Goal: Use online tool/utility

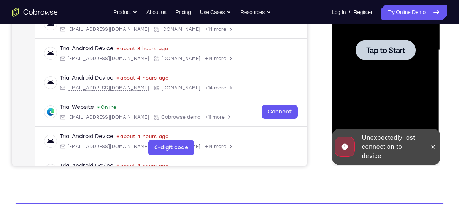
scroll to position [188, 0]
click at [407, 137] on div "Unexpectedly lost connection to device" at bounding box center [392, 146] width 67 height 33
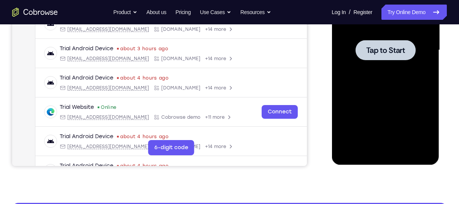
click at [407, 137] on div at bounding box center [385, 50] width 96 height 213
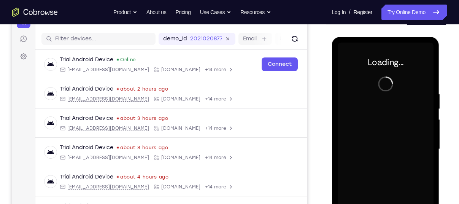
scroll to position [23, 0]
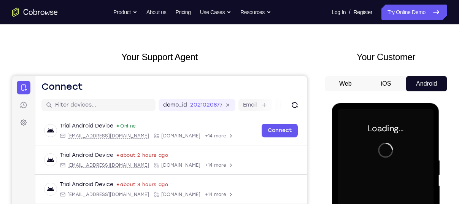
click at [392, 83] on button "iOS" at bounding box center [386, 83] width 41 height 15
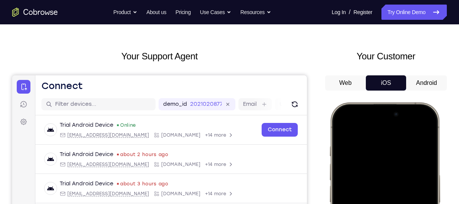
scroll to position [0, 0]
click at [420, 86] on button "Android" at bounding box center [426, 82] width 41 height 15
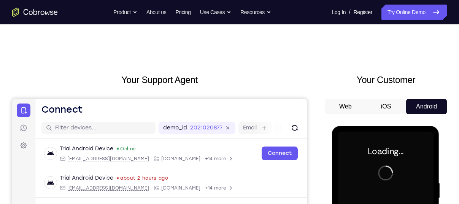
scroll to position [1, 0]
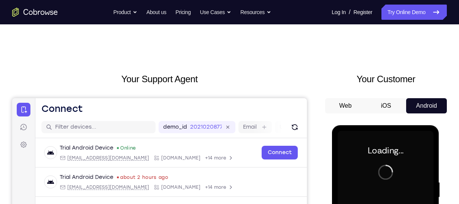
click at [345, 108] on button "Web" at bounding box center [345, 105] width 41 height 15
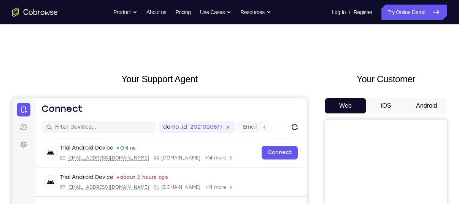
click at [386, 105] on button "iOS" at bounding box center [386, 105] width 41 height 15
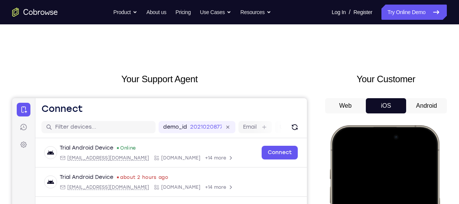
scroll to position [124, 0]
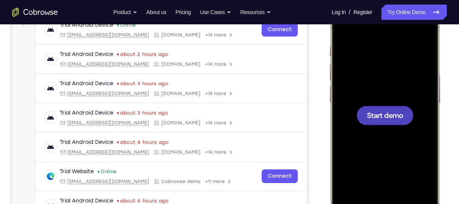
click at [393, 111] on span "Start demo" at bounding box center [385, 114] width 36 height 7
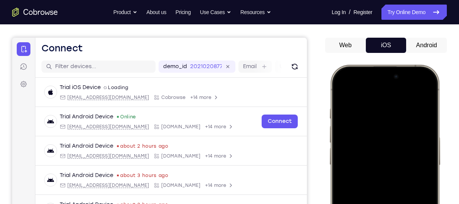
scroll to position [62, 0]
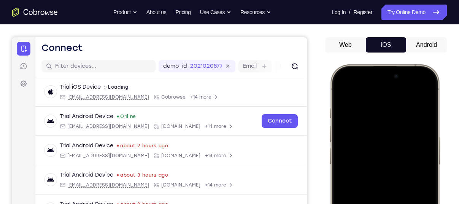
click at [419, 45] on button "Android" at bounding box center [426, 44] width 41 height 15
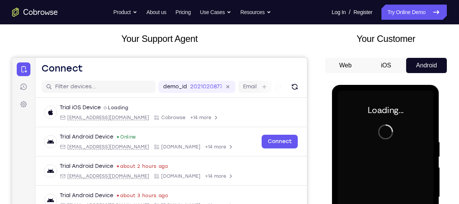
scroll to position [41, 0]
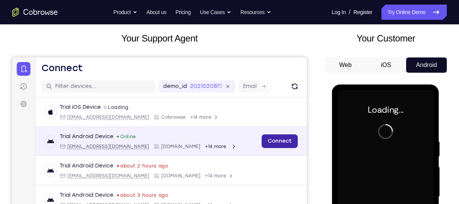
click at [273, 139] on link "Connect" at bounding box center [280, 141] width 36 height 14
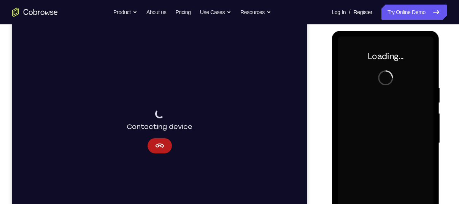
scroll to position [95, 0]
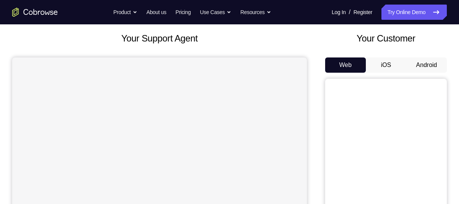
scroll to position [41, 0]
click at [421, 67] on button "Android" at bounding box center [426, 64] width 41 height 15
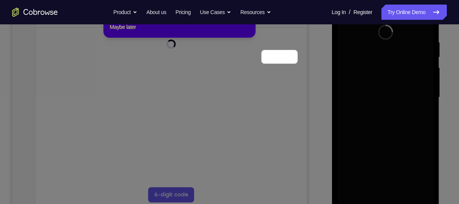
scroll to position [94, 0]
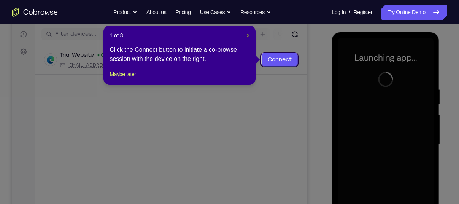
click at [247, 37] on span "×" at bounding box center [247, 35] width 3 height 6
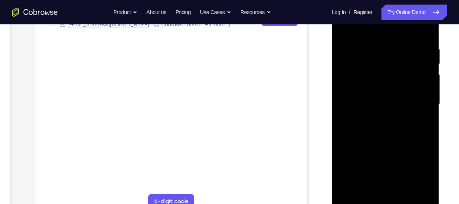
scroll to position [150, 0]
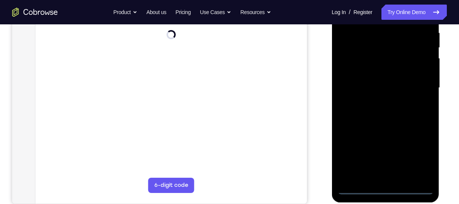
click at [385, 187] on div at bounding box center [385, 87] width 96 height 213
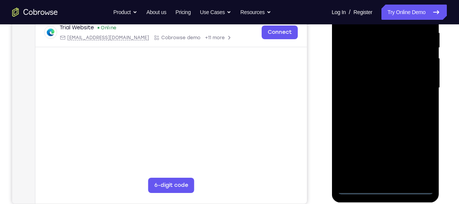
click at [417, 155] on div at bounding box center [385, 87] width 96 height 213
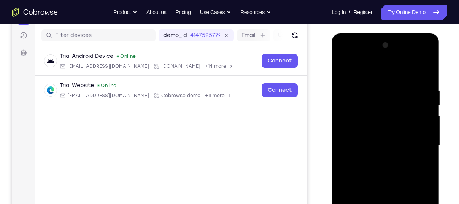
click at [368, 77] on div at bounding box center [385, 145] width 96 height 213
click at [422, 144] on div at bounding box center [385, 145] width 96 height 213
click at [377, 160] on div at bounding box center [385, 145] width 96 height 213
click at [358, 138] on div at bounding box center [385, 145] width 96 height 213
click at [368, 130] on div at bounding box center [385, 145] width 96 height 213
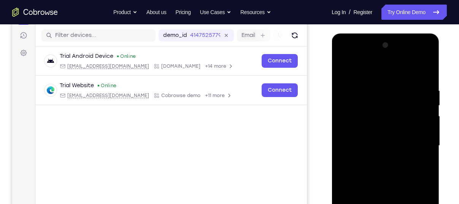
click at [374, 145] on div at bounding box center [385, 145] width 96 height 213
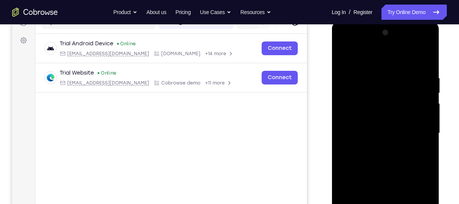
scroll to position [105, 0]
click at [390, 154] on div at bounding box center [385, 133] width 96 height 213
click at [365, 110] on div at bounding box center [385, 133] width 96 height 213
click at [372, 130] on div at bounding box center [385, 133] width 96 height 213
drag, startPoint x: 372, startPoint y: 61, endPoint x: 372, endPoint y: 27, distance: 34.6
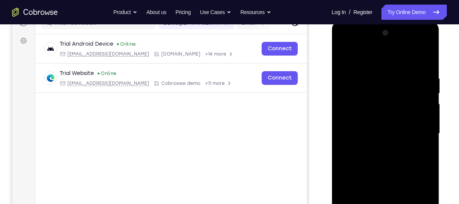
click at [372, 27] on div at bounding box center [385, 133] width 96 height 213
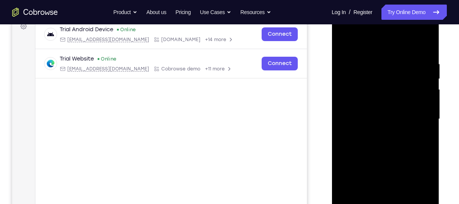
click at [384, 153] on div at bounding box center [385, 119] width 96 height 213
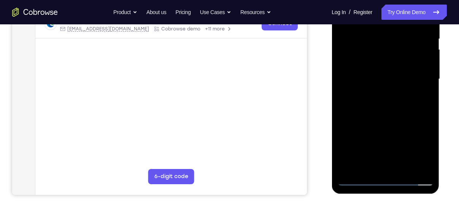
scroll to position [159, 0]
click at [408, 169] on div at bounding box center [385, 78] width 96 height 213
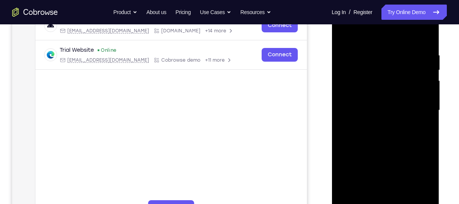
scroll to position [129, 0]
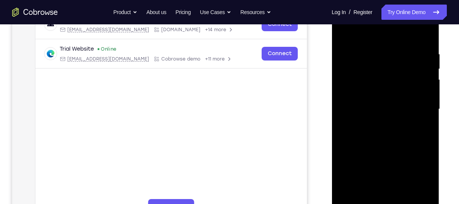
click at [385, 148] on div at bounding box center [385, 109] width 96 height 213
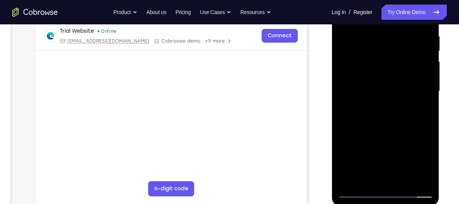
click at [356, 189] on div at bounding box center [385, 91] width 96 height 213
click at [359, 192] on div at bounding box center [385, 91] width 96 height 213
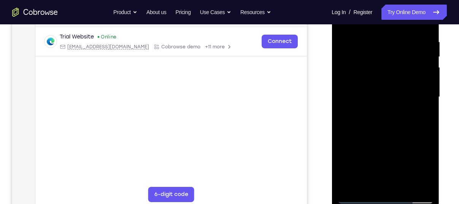
scroll to position [165, 0]
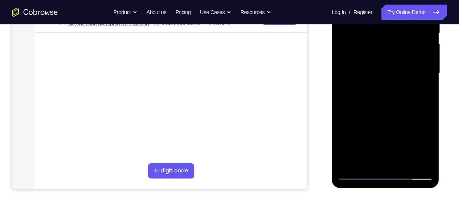
click at [368, 164] on div at bounding box center [385, 73] width 96 height 213
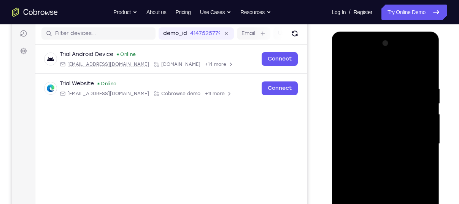
scroll to position [95, 0]
click at [367, 67] on div at bounding box center [385, 143] width 96 height 213
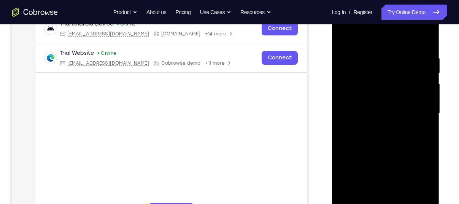
scroll to position [125, 0]
click at [344, 59] on div at bounding box center [385, 112] width 96 height 213
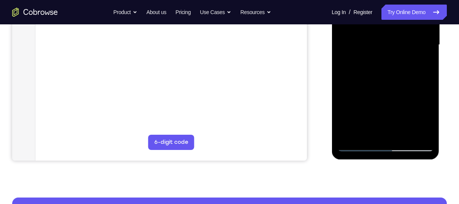
scroll to position [194, 0]
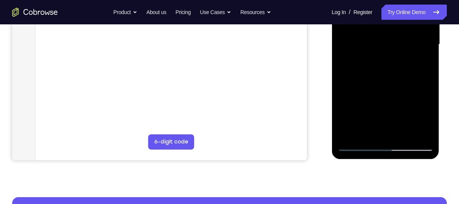
click at [363, 116] on div at bounding box center [385, 44] width 96 height 213
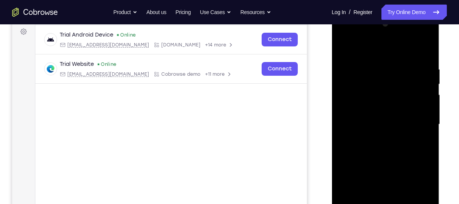
scroll to position [114, 0]
click at [350, 66] on div at bounding box center [385, 123] width 96 height 213
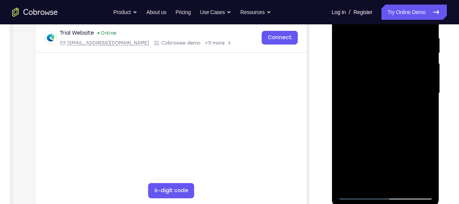
click at [369, 181] on div at bounding box center [385, 93] width 96 height 213
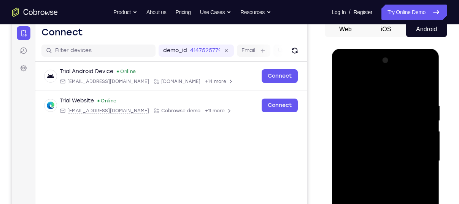
click at [401, 80] on div at bounding box center [385, 160] width 96 height 213
click at [427, 107] on div at bounding box center [385, 160] width 96 height 213
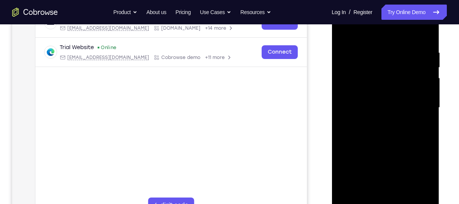
scroll to position [131, 0]
click at [382, 195] on div at bounding box center [385, 106] width 96 height 213
drag, startPoint x: 391, startPoint y: 148, endPoint x: 401, endPoint y: -50, distance: 198.8
click at [401, 0] on html "Online web based iOS Simulators and Android Emulators. Run iPhone, iPad, Mobile…" at bounding box center [386, 109] width 108 height 228
drag, startPoint x: 401, startPoint y: 171, endPoint x: 384, endPoint y: 9, distance: 163.0
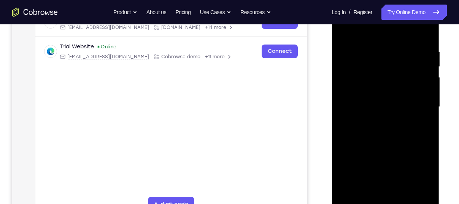
click at [384, 9] on div at bounding box center [385, 106] width 96 height 213
drag, startPoint x: 391, startPoint y: 141, endPoint x: 375, endPoint y: -50, distance: 191.6
click at [375, 0] on html "Online web based iOS Simulators and Android Emulators. Run iPhone, iPad, Mobile…" at bounding box center [386, 109] width 108 height 228
drag, startPoint x: 383, startPoint y: 142, endPoint x: 368, endPoint y: -13, distance: 155.5
click at [368, 0] on html "Online web based iOS Simulators and Android Emulators. Run iPhone, iPad, Mobile…" at bounding box center [386, 109] width 108 height 228
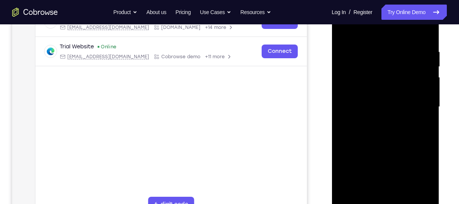
drag, startPoint x: 399, startPoint y: 142, endPoint x: 423, endPoint y: 29, distance: 115.9
click at [423, 29] on div at bounding box center [385, 106] width 96 height 213
click at [428, 142] on div at bounding box center [385, 106] width 96 height 213
drag, startPoint x: 399, startPoint y: 149, endPoint x: 407, endPoint y: 119, distance: 30.8
click at [407, 119] on div at bounding box center [385, 106] width 96 height 213
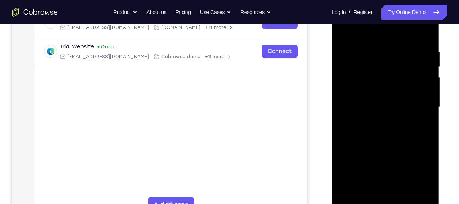
drag, startPoint x: 393, startPoint y: 165, endPoint x: 403, endPoint y: 101, distance: 64.6
click at [403, 101] on div at bounding box center [385, 106] width 96 height 213
drag, startPoint x: 390, startPoint y: 171, endPoint x: 391, endPoint y: 150, distance: 21.0
click at [391, 150] on div at bounding box center [385, 106] width 96 height 213
drag, startPoint x: 391, startPoint y: 162, endPoint x: 408, endPoint y: 77, distance: 87.1
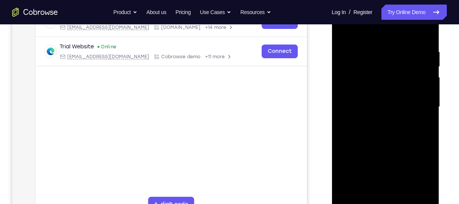
click at [408, 77] on div at bounding box center [385, 106] width 96 height 213
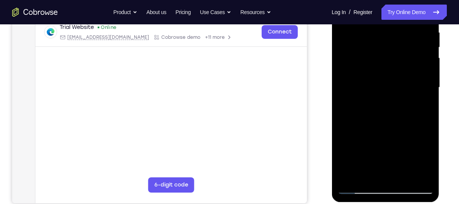
scroll to position [151, 0]
click at [358, 188] on div at bounding box center [385, 87] width 96 height 213
click at [386, 111] on div at bounding box center [385, 87] width 96 height 213
drag, startPoint x: 376, startPoint y: 149, endPoint x: 376, endPoint y: 23, distance: 125.9
click at [376, 23] on div at bounding box center [385, 87] width 96 height 213
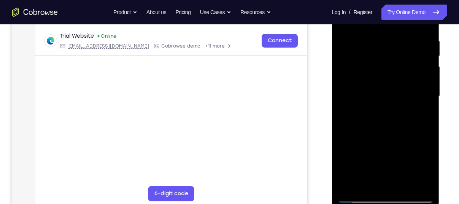
scroll to position [151, 0]
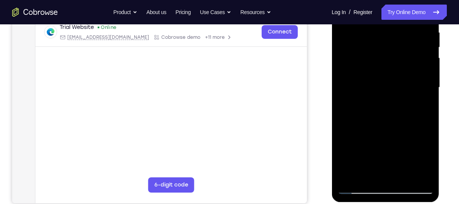
drag, startPoint x: 394, startPoint y: 152, endPoint x: 376, endPoint y: 17, distance: 135.5
click at [376, 17] on div at bounding box center [385, 87] width 96 height 213
drag, startPoint x: 378, startPoint y: 128, endPoint x: 404, endPoint y: -5, distance: 135.5
click at [404, 0] on div at bounding box center [385, 87] width 96 height 213
drag, startPoint x: 391, startPoint y: 130, endPoint x: 380, endPoint y: -50, distance: 181.1
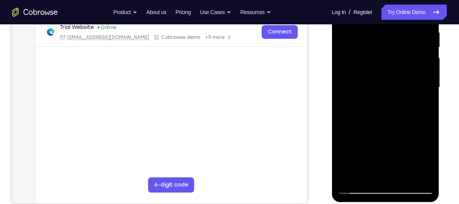
click at [380, 0] on html "Online web based iOS Simulators and Android Emulators. Run iPhone, iPad, Mobile…" at bounding box center [386, 89] width 108 height 228
drag, startPoint x: 381, startPoint y: 143, endPoint x: 375, endPoint y: 9, distance: 134.0
click at [375, 9] on div at bounding box center [385, 87] width 96 height 213
drag, startPoint x: 390, startPoint y: 126, endPoint x: 388, endPoint y: -3, distance: 129.3
click at [388, 0] on div at bounding box center [385, 87] width 96 height 213
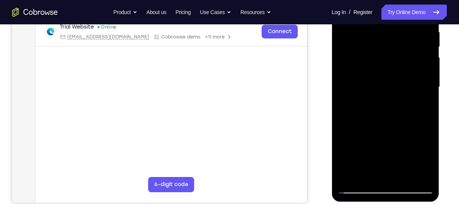
scroll to position [122, 0]
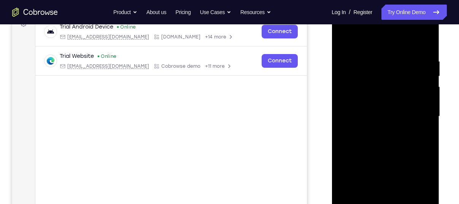
drag, startPoint x: 386, startPoint y: 165, endPoint x: 377, endPoint y: -50, distance: 215.9
click at [377, 4] on html "Online web based iOS Simulators and Android Emulators. Run iPhone, iPad, Mobile…" at bounding box center [386, 118] width 108 height 228
drag, startPoint x: 406, startPoint y: 181, endPoint x: 398, endPoint y: 2, distance: 178.9
click at [398, 4] on html "Online web based iOS Simulators and Android Emulators. Run iPhone, iPad, Mobile…" at bounding box center [386, 118] width 108 height 228
